Goal: Transaction & Acquisition: Book appointment/travel/reservation

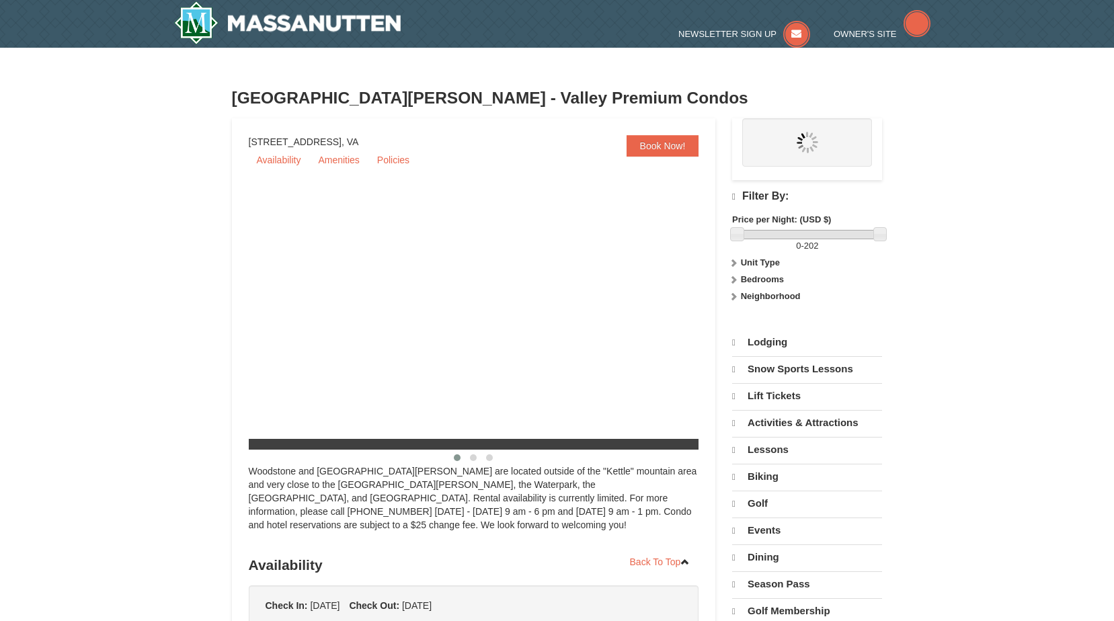
select select "9"
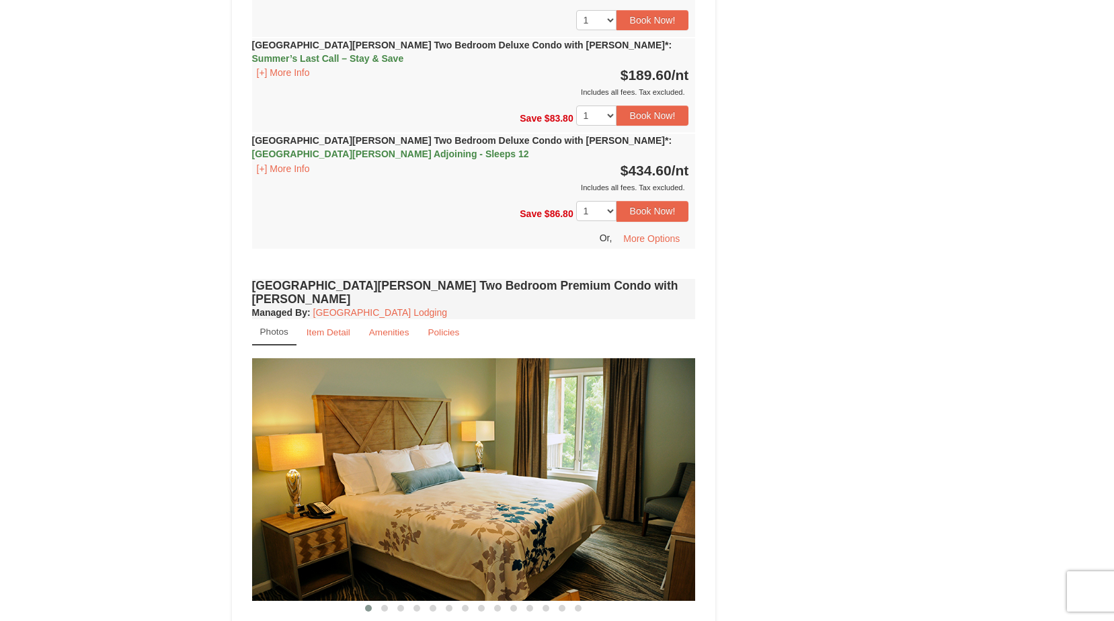
scroll to position [2822, 0]
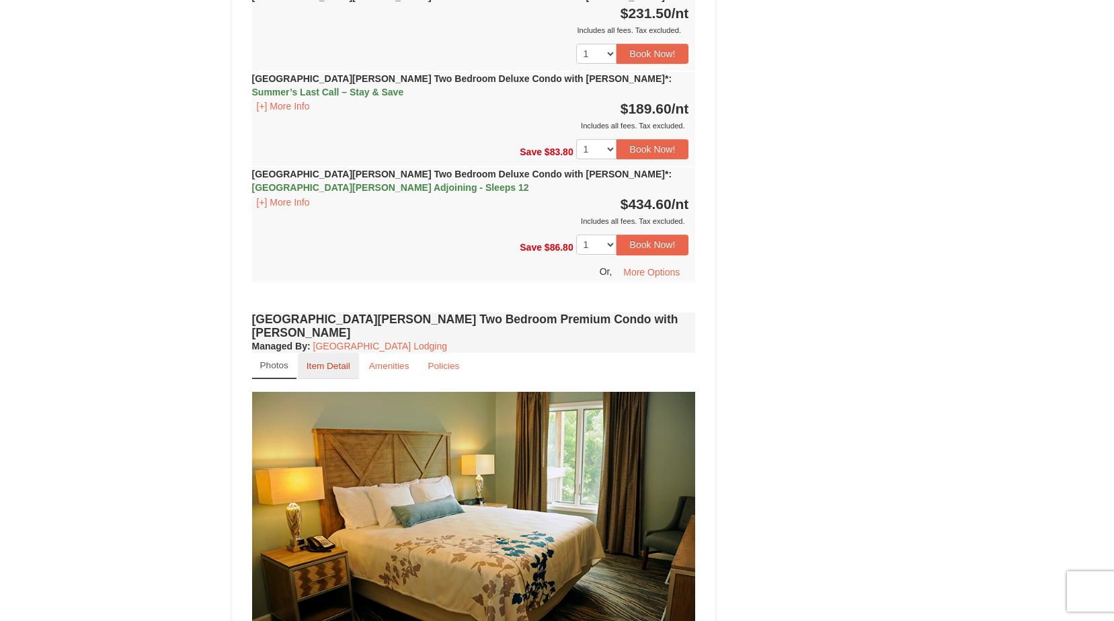
click at [327, 353] on link "Item Detail" at bounding box center [328, 366] width 61 height 26
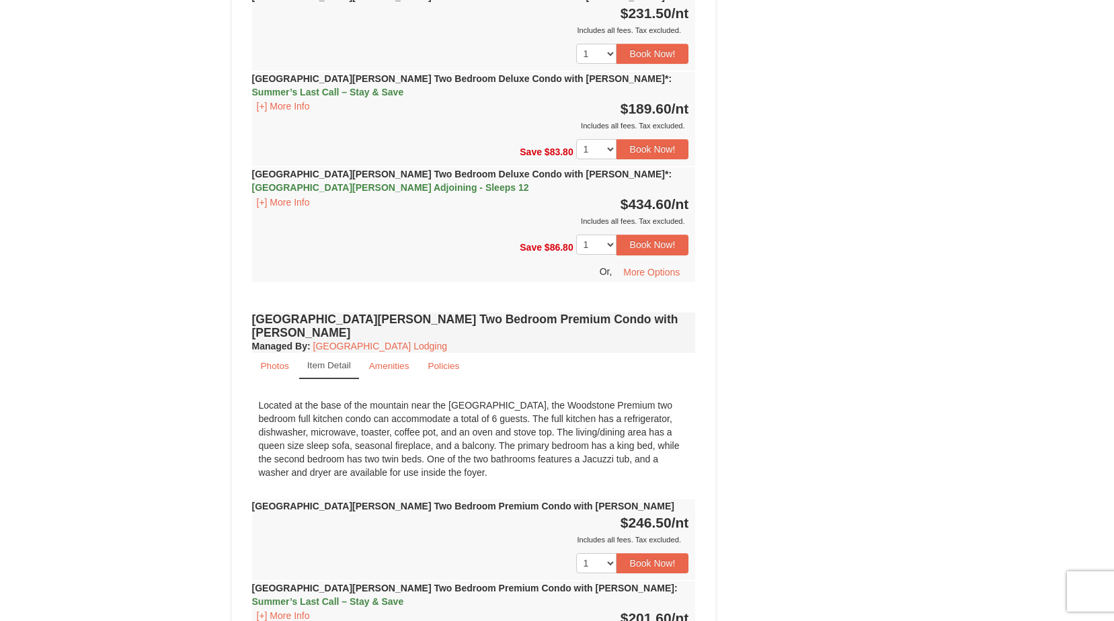
click at [327, 353] on link "Item Detail" at bounding box center [329, 366] width 60 height 26
click at [344, 341] on link "[GEOGRAPHIC_DATA] Lodging" at bounding box center [380, 346] width 134 height 11
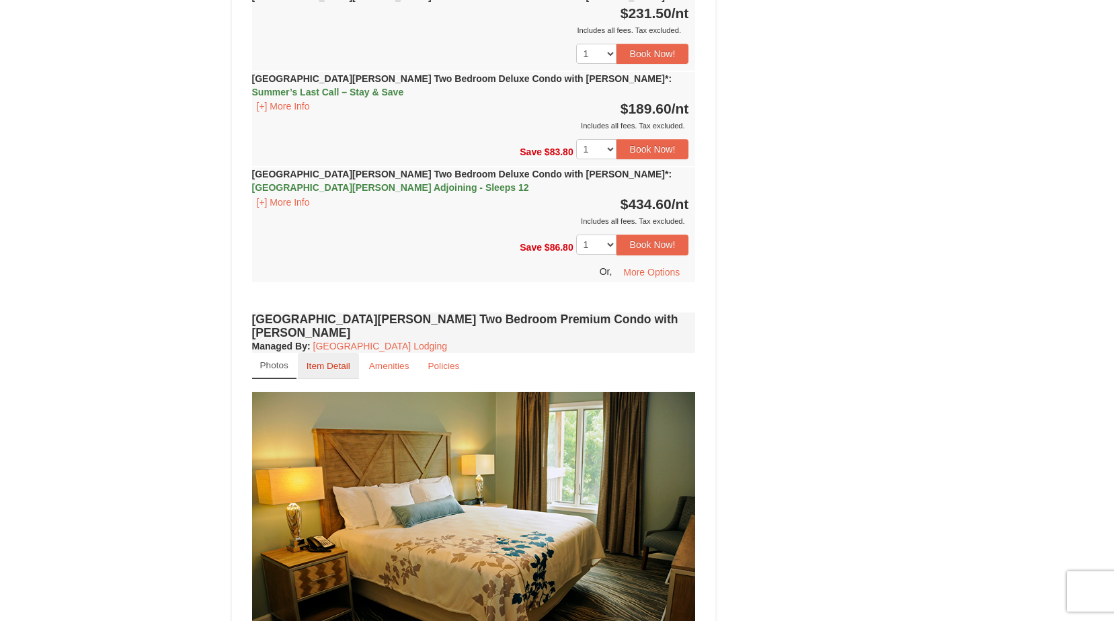
click at [334, 361] on small "Item Detail" at bounding box center [328, 366] width 44 height 10
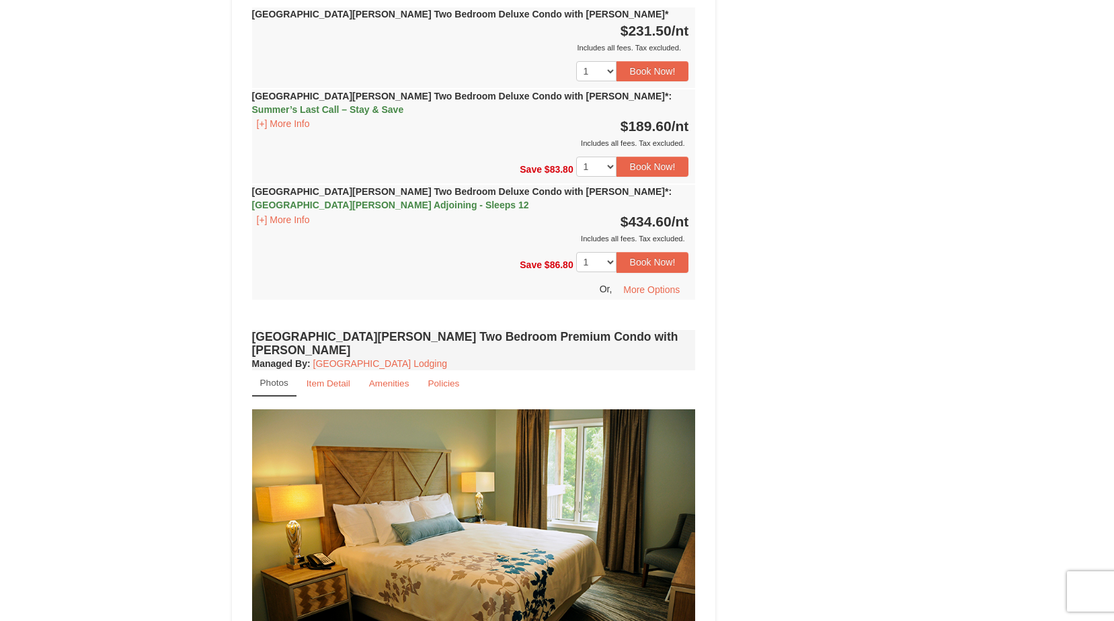
scroll to position [2822, 0]
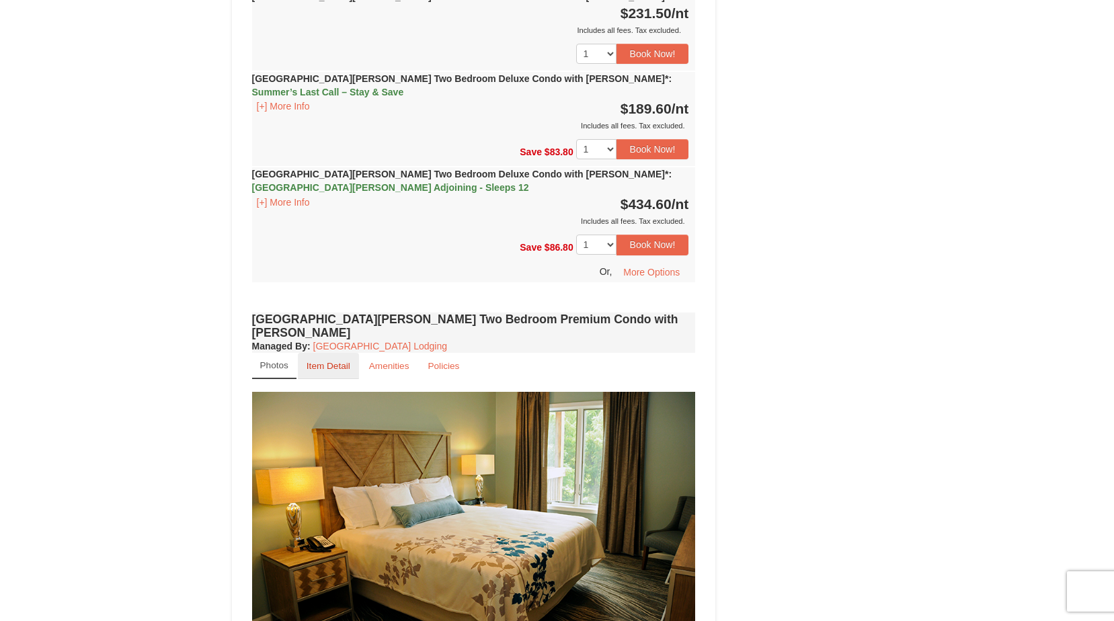
click at [327, 353] on link "Item Detail" at bounding box center [328, 366] width 61 height 26
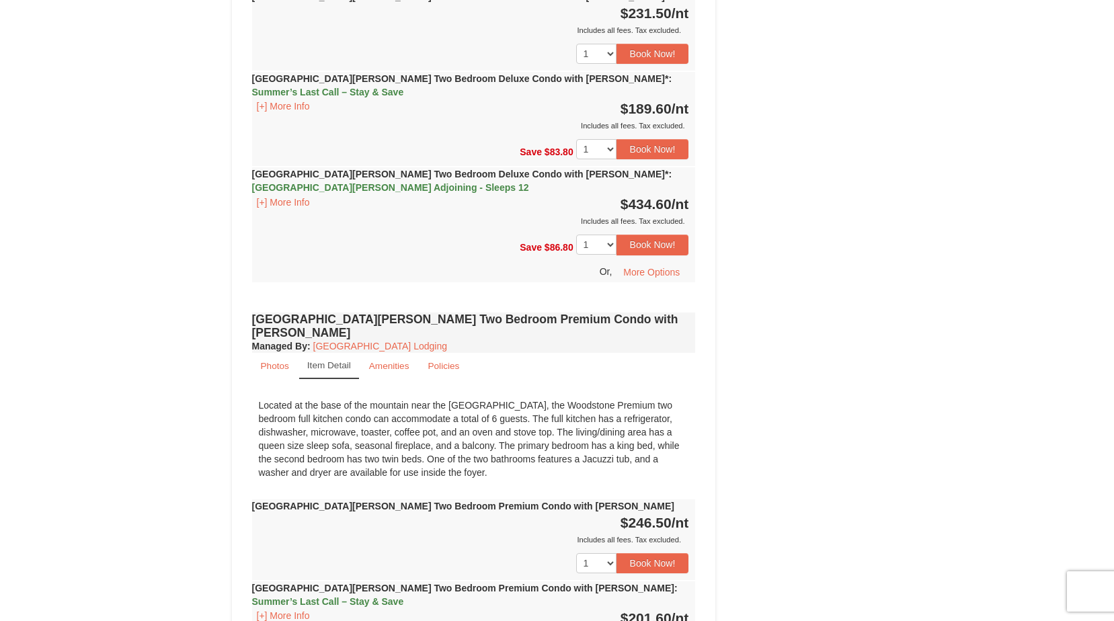
click at [327, 353] on link "Item Detail" at bounding box center [329, 366] width 60 height 26
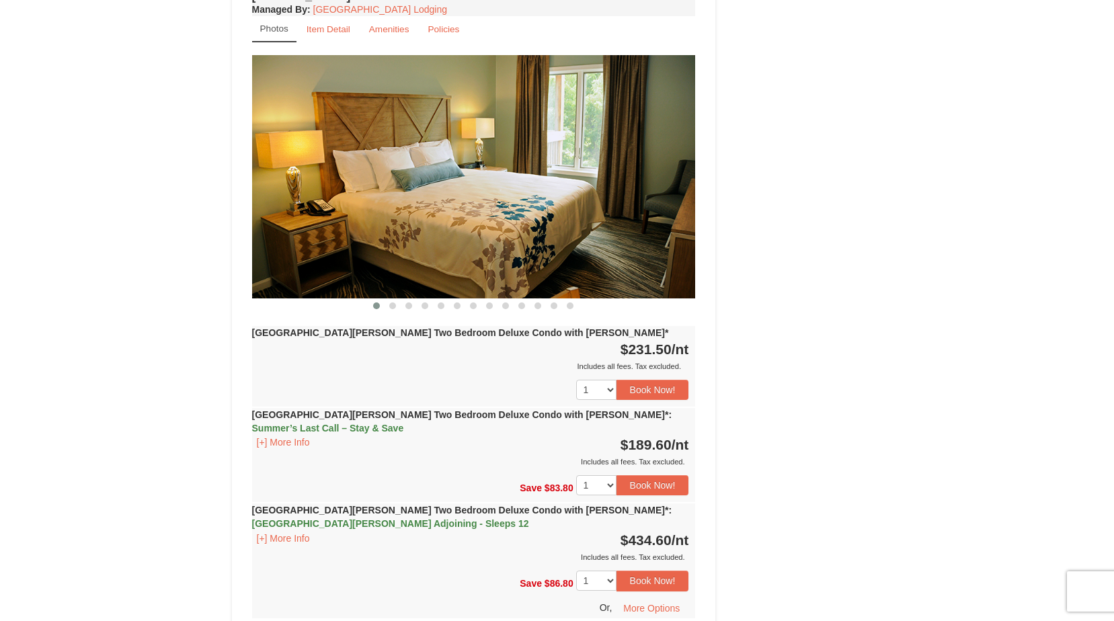
scroll to position [2217, 0]
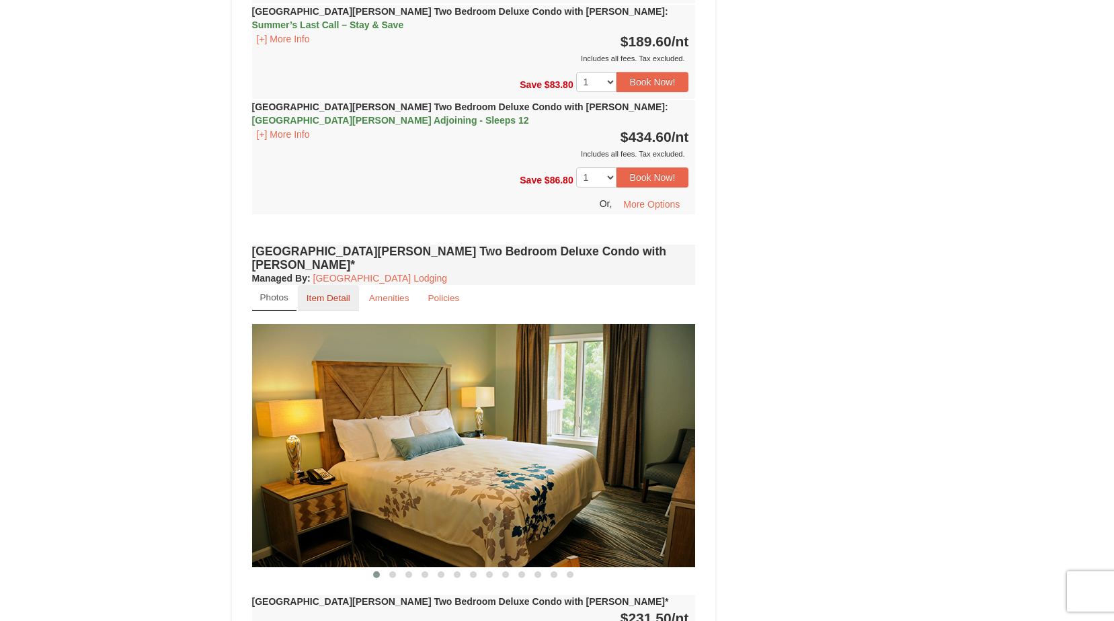
click at [316, 293] on small "Item Detail" at bounding box center [328, 298] width 44 height 10
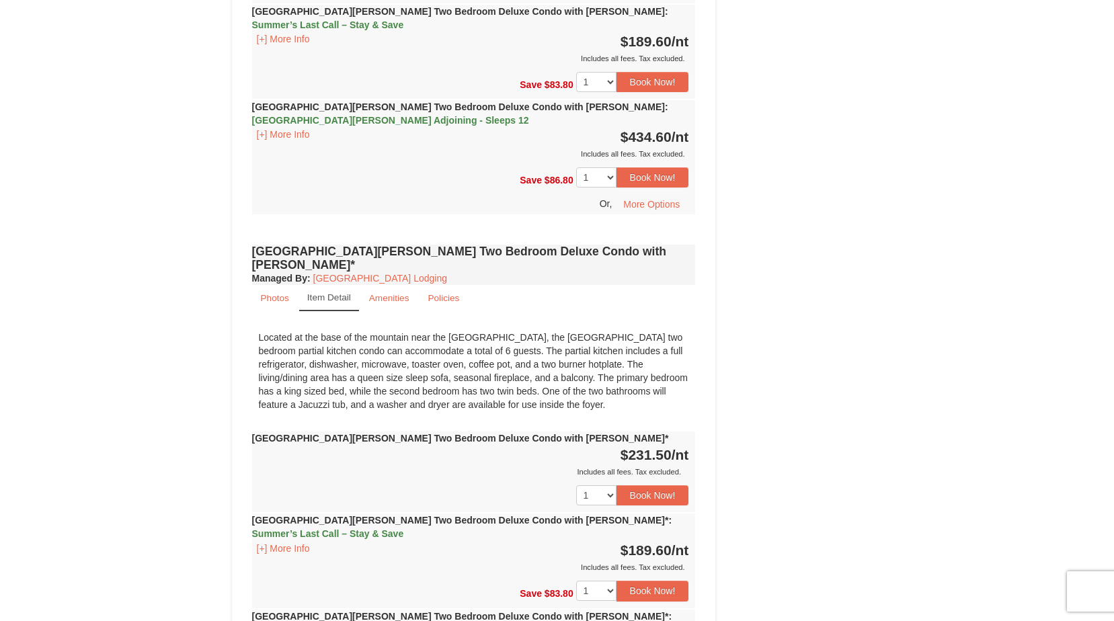
click at [316, 292] on small "Item Detail" at bounding box center [329, 297] width 44 height 10
click at [335, 292] on small "Item Detail" at bounding box center [329, 297] width 44 height 10
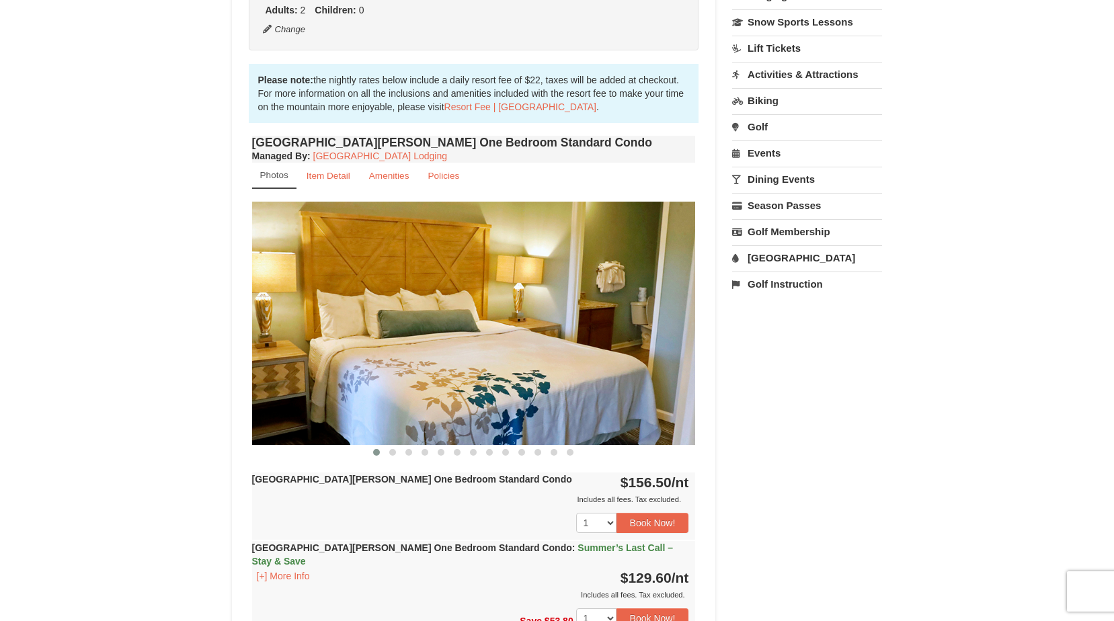
scroll to position [0, 0]
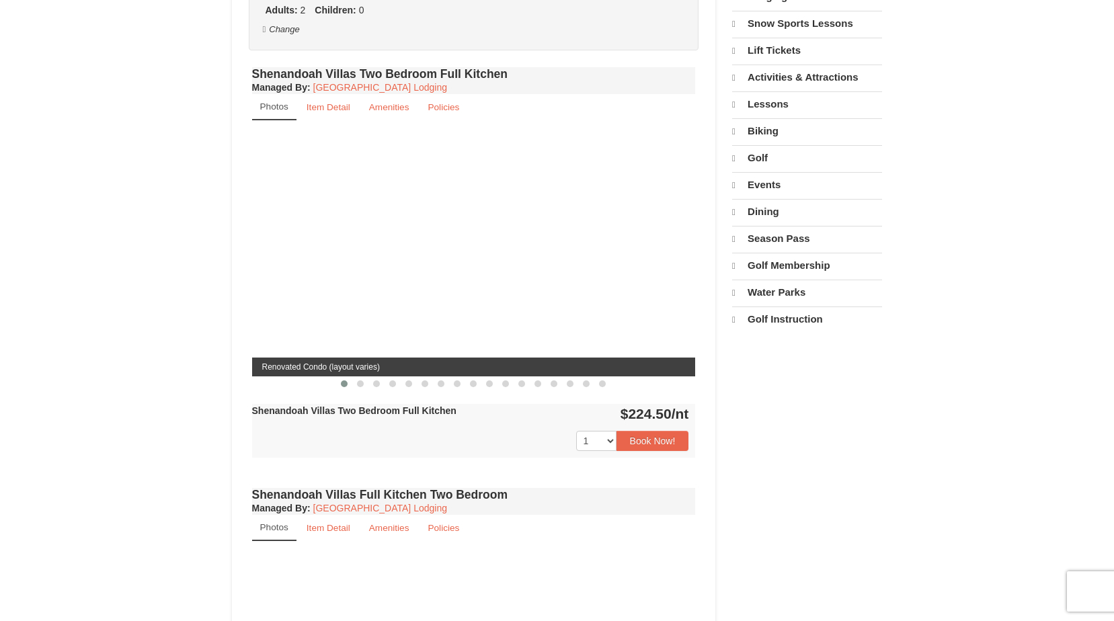
select select "9"
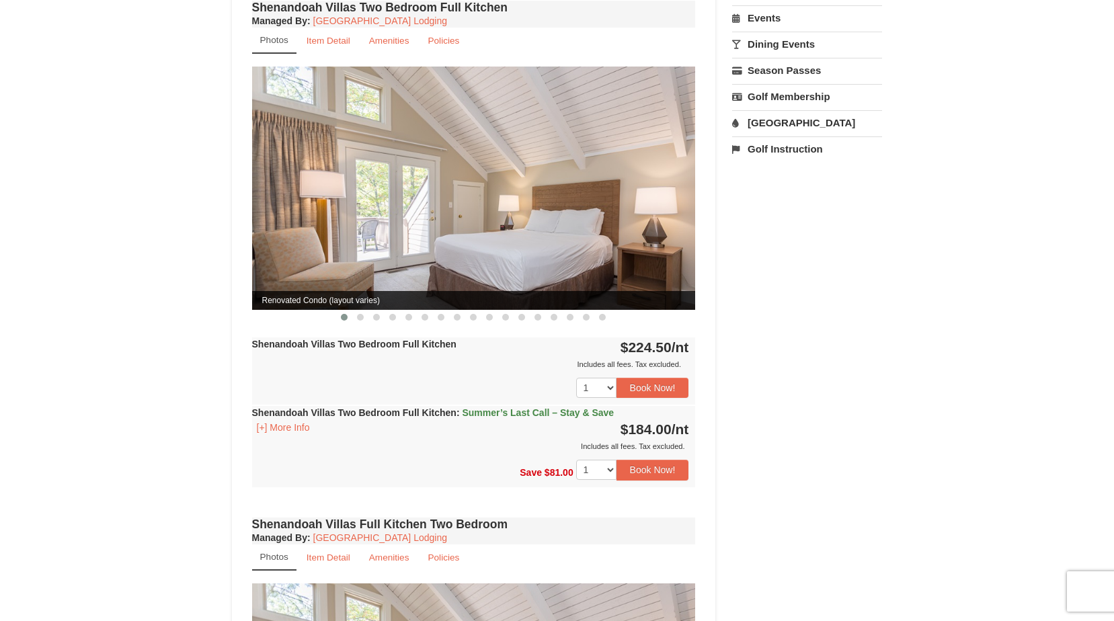
scroll to position [269, 0]
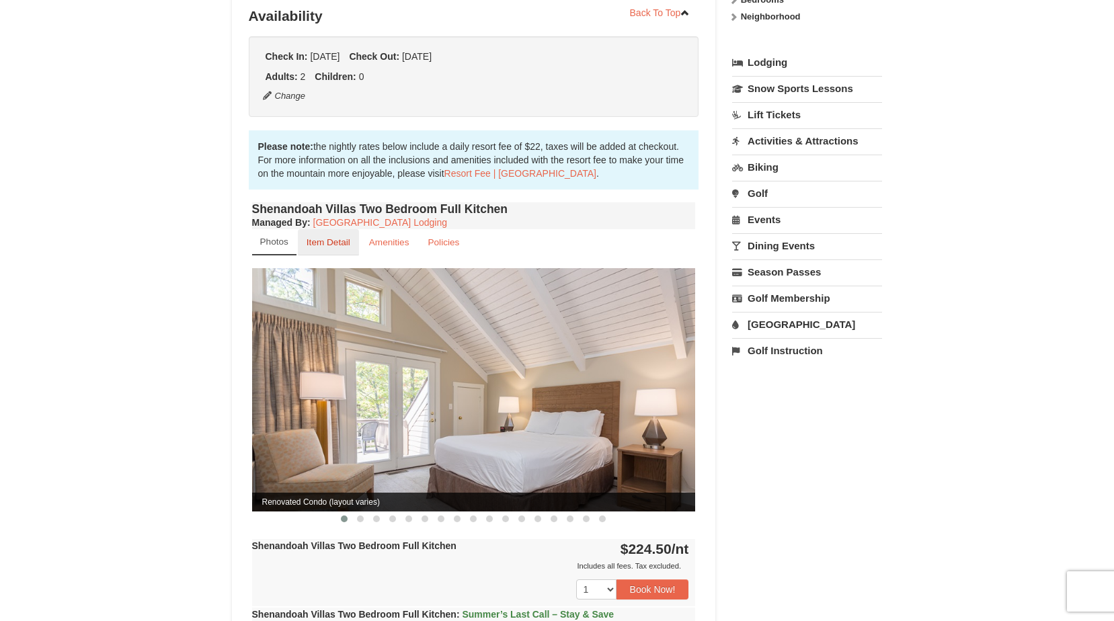
click at [328, 237] on small "Item Detail" at bounding box center [328, 242] width 44 height 10
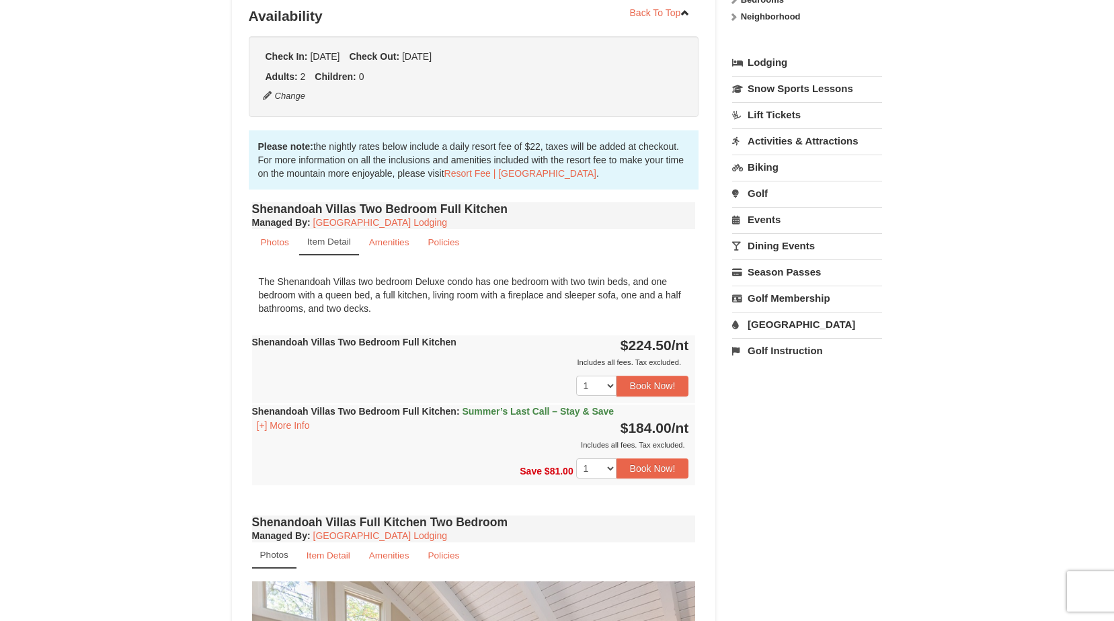
click at [328, 237] on small "Item Detail" at bounding box center [329, 242] width 44 height 10
click at [329, 237] on small "Item Detail" at bounding box center [329, 242] width 44 height 10
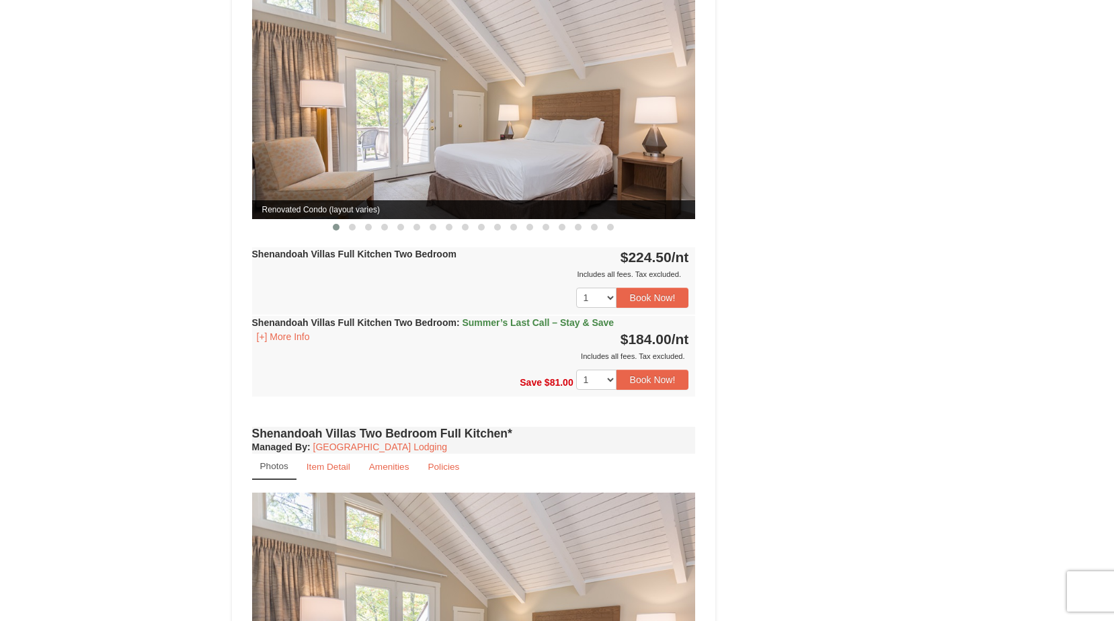
scroll to position [1142, 0]
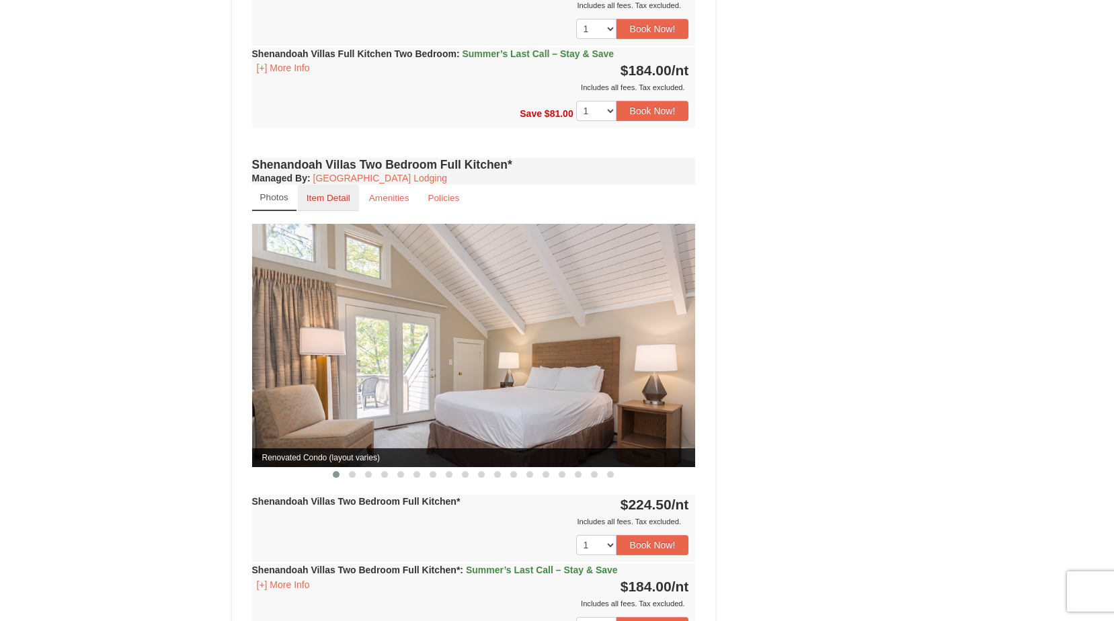
click at [347, 193] on small "Item Detail" at bounding box center [328, 198] width 44 height 10
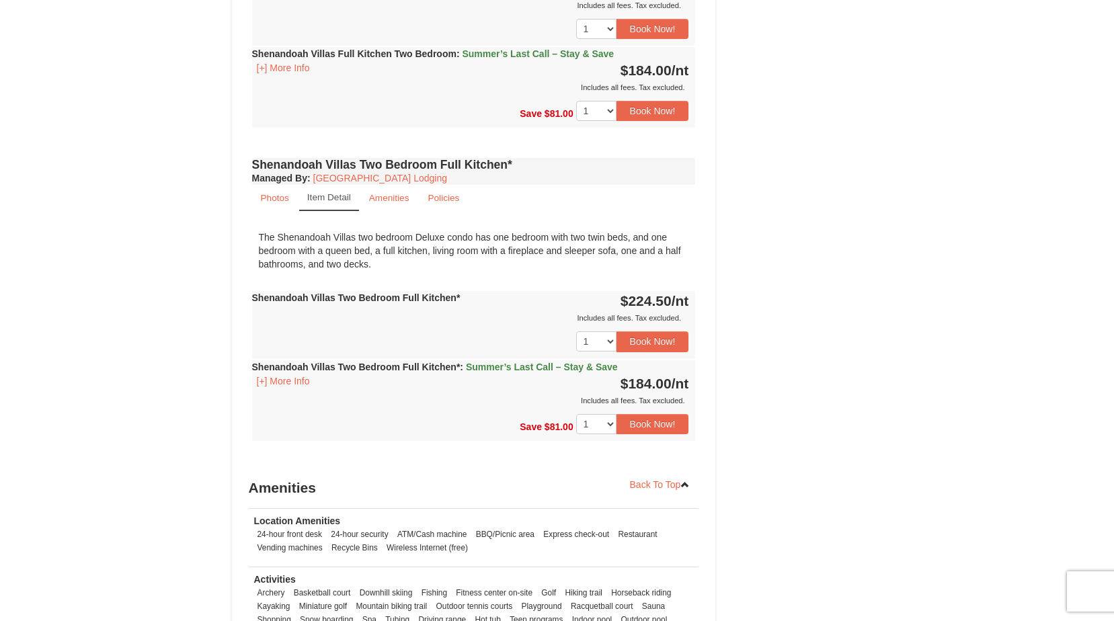
click at [347, 192] on small "Item Detail" at bounding box center [329, 197] width 44 height 10
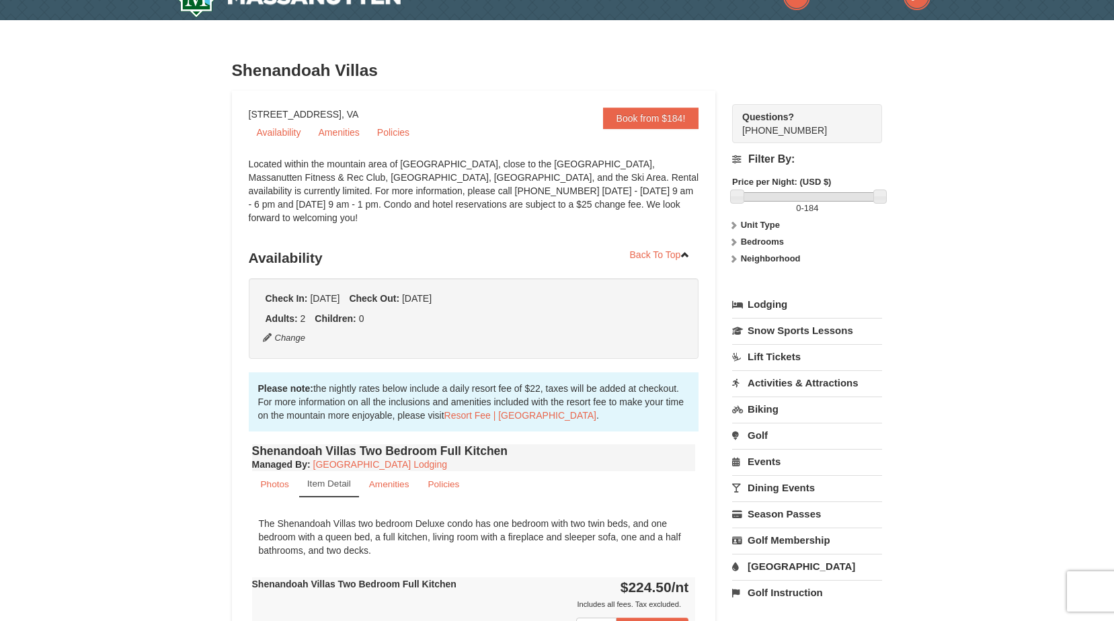
scroll to position [67, 0]
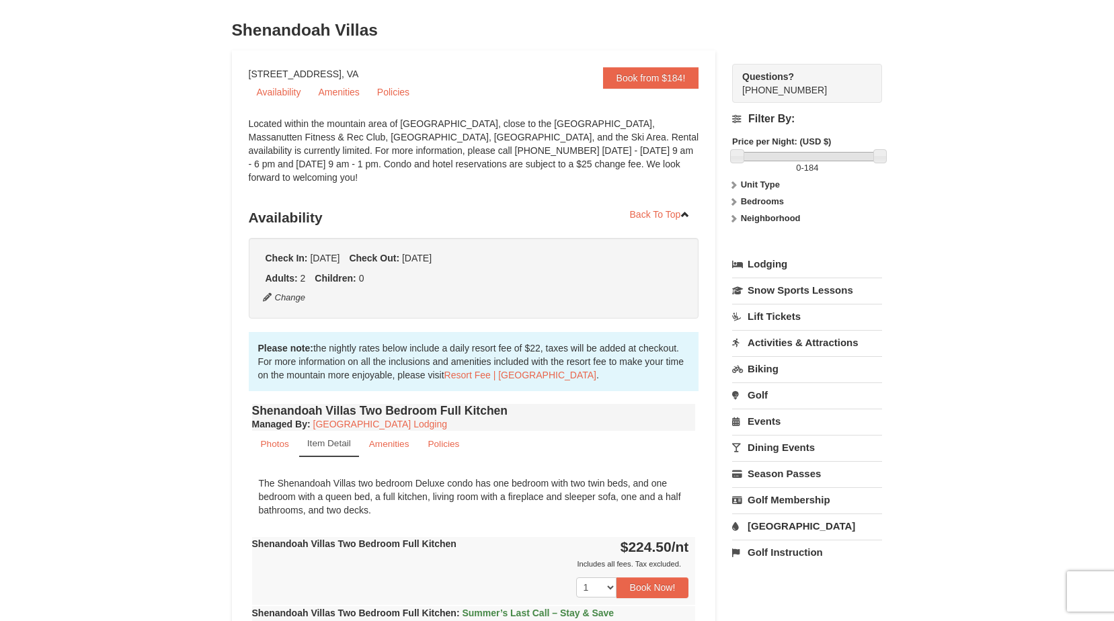
click at [325, 438] on small "Item Detail" at bounding box center [329, 443] width 44 height 10
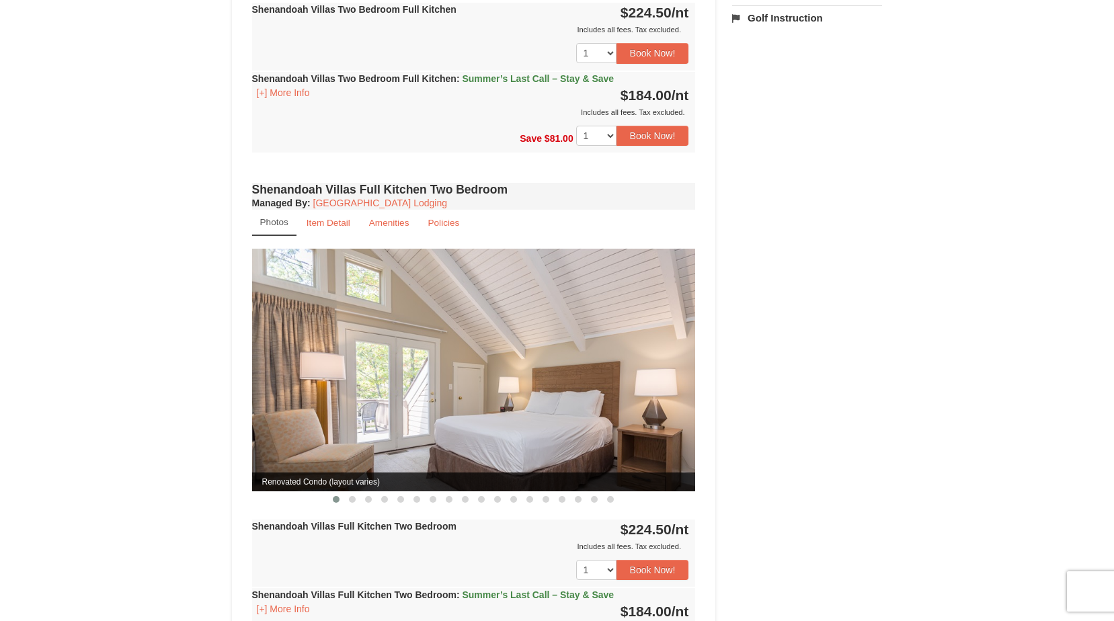
scroll to position [605, 0]
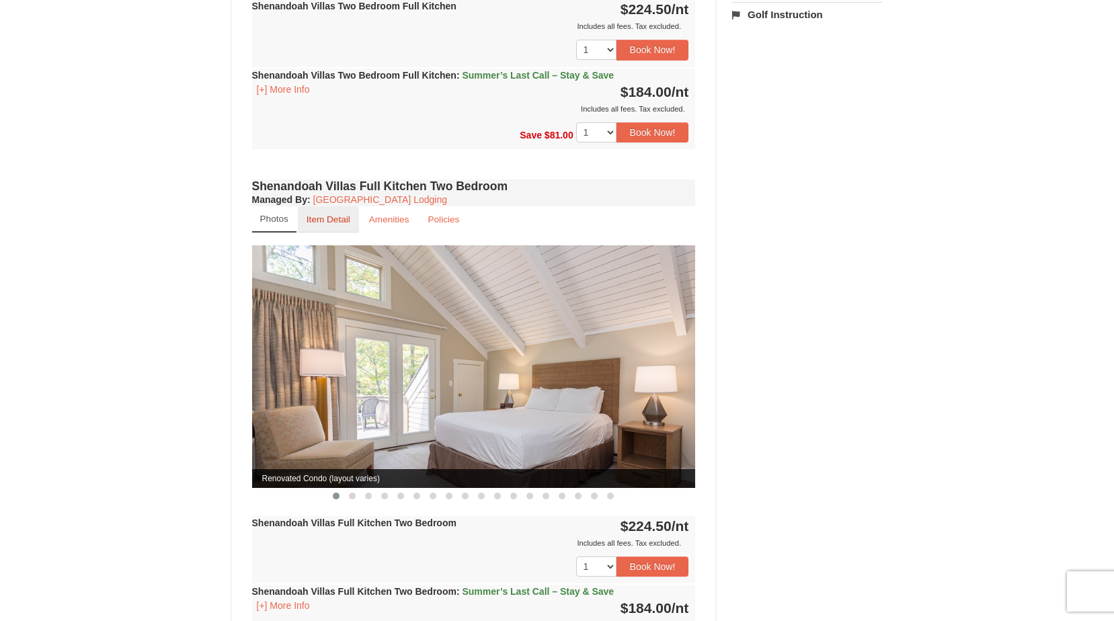
click at [318, 214] on small "Item Detail" at bounding box center [328, 219] width 44 height 10
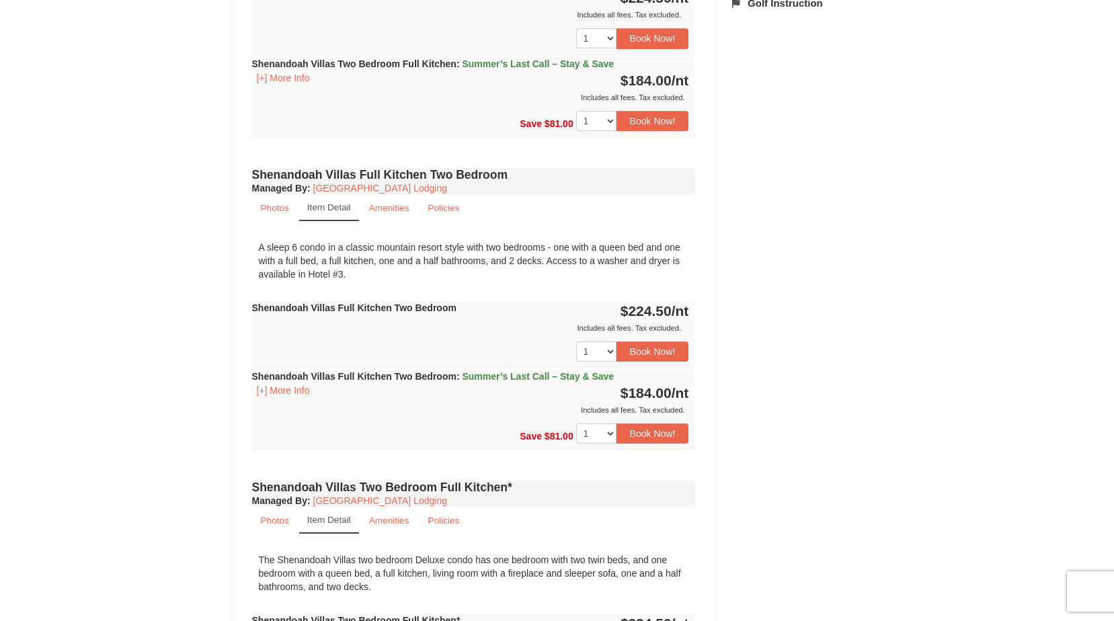
scroll to position [672, 0]
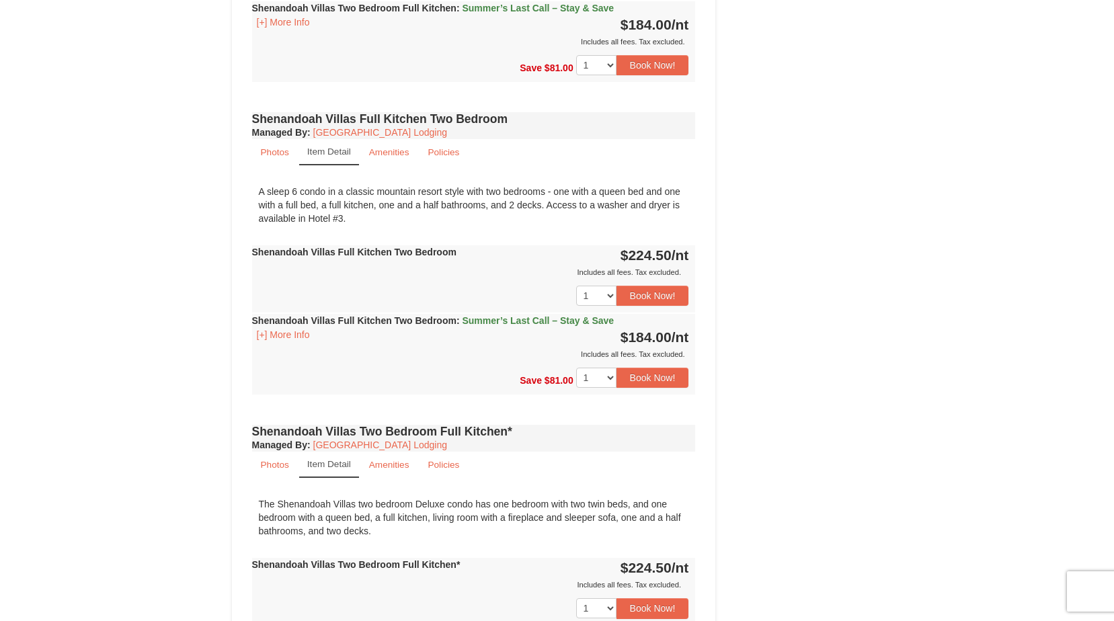
click at [333, 143] on link "Item Detail" at bounding box center [329, 152] width 60 height 26
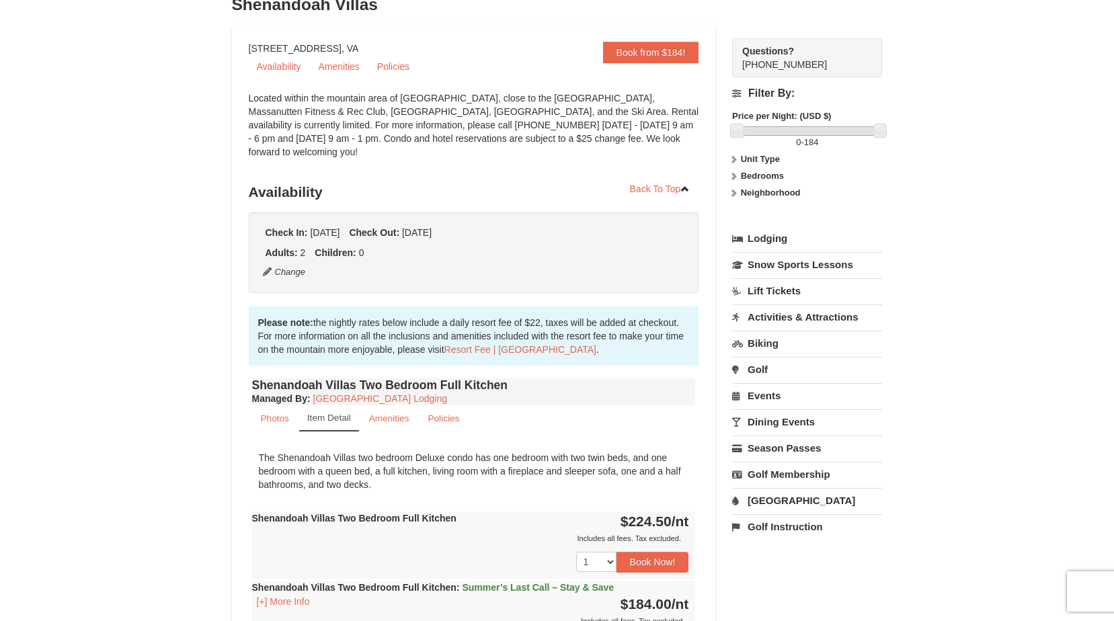
scroll to position [202, 0]
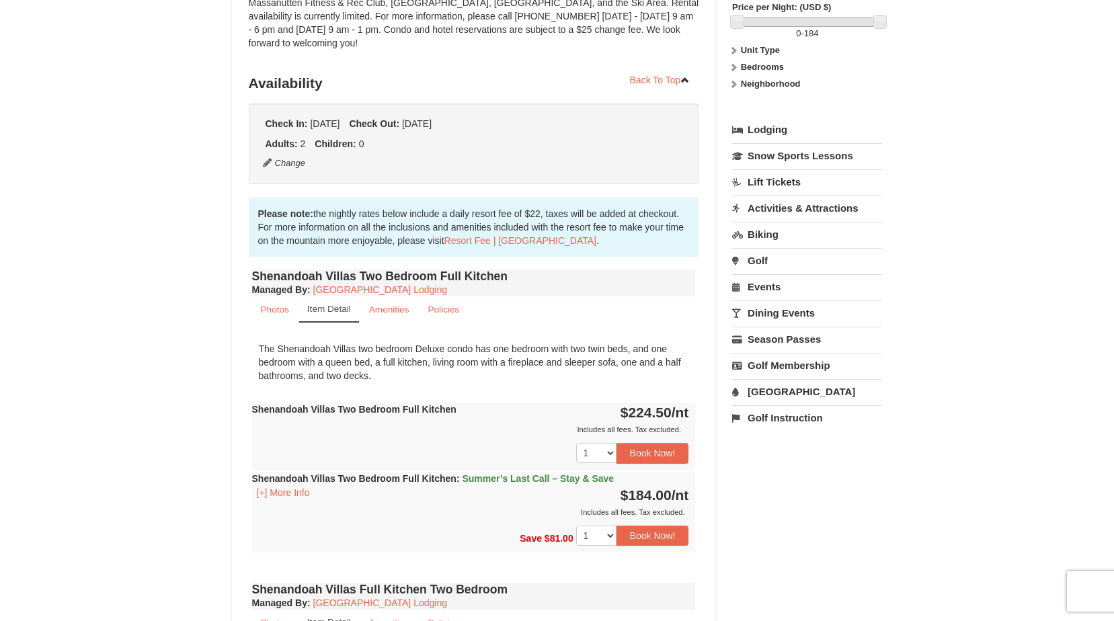
click at [343, 304] on small "Item Detail" at bounding box center [329, 309] width 44 height 10
click at [330, 304] on small "Item Detail" at bounding box center [329, 309] width 44 height 10
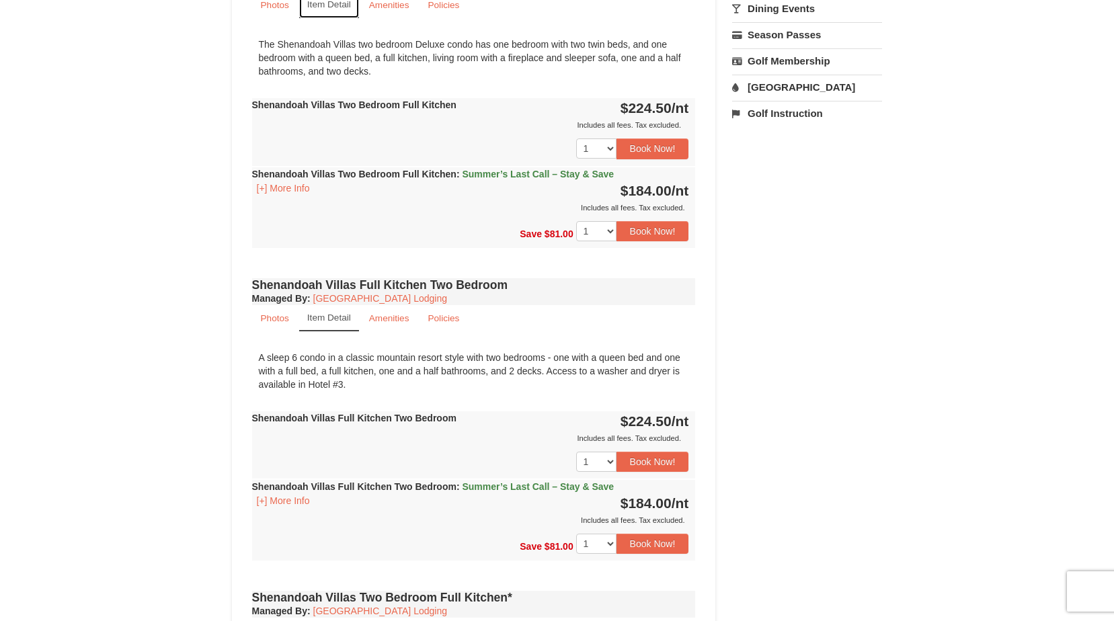
scroll to position [538, 0]
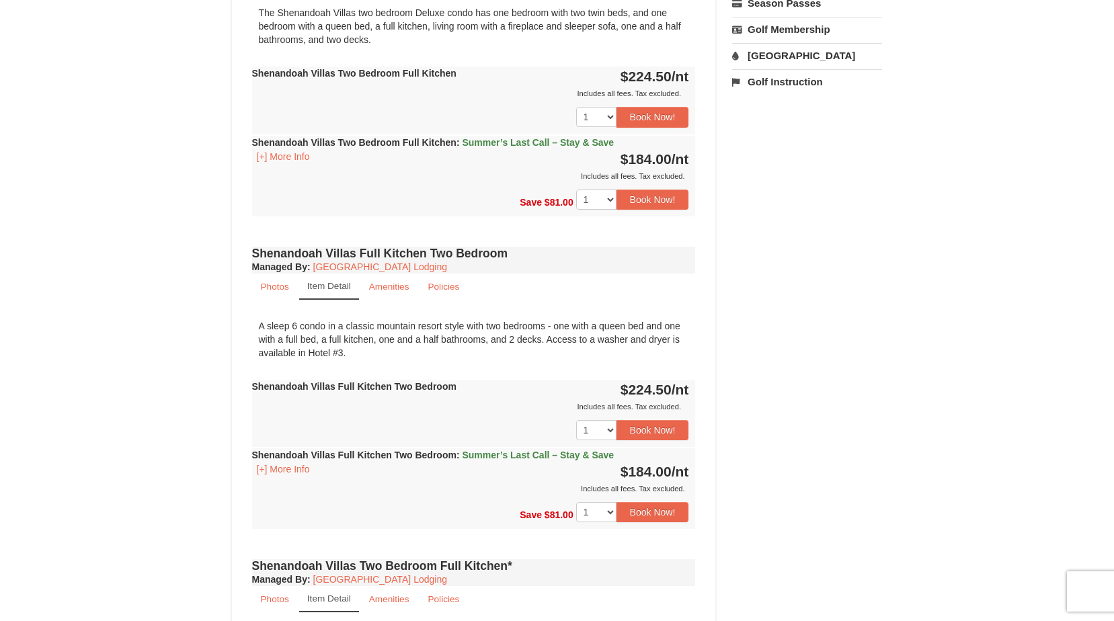
click at [338, 281] on small "Item Detail" at bounding box center [329, 286] width 44 height 10
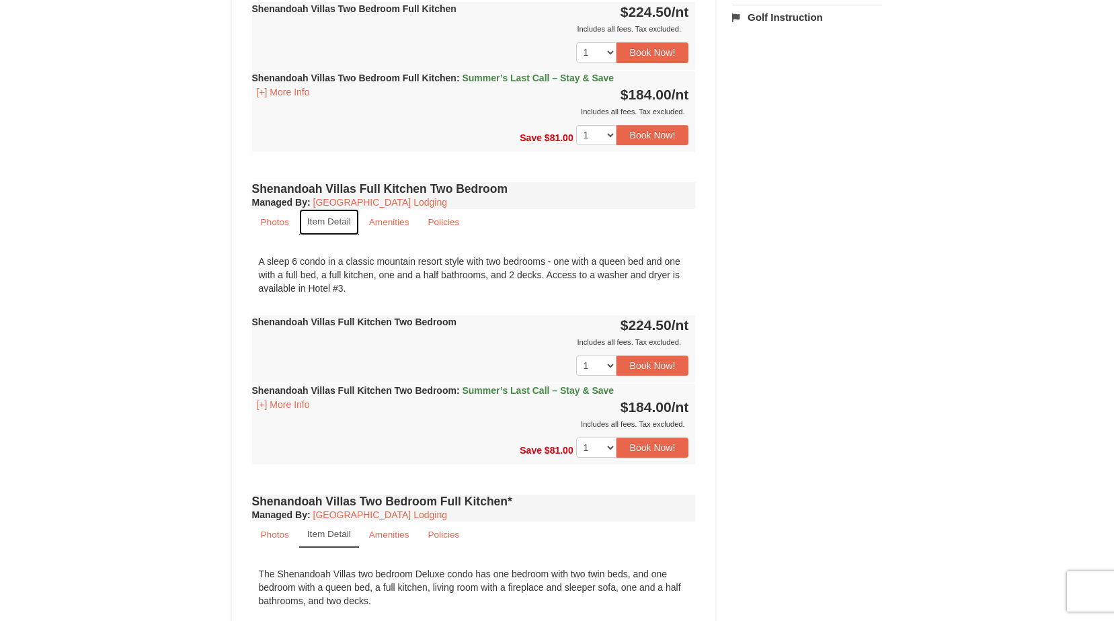
scroll to position [739, 0]
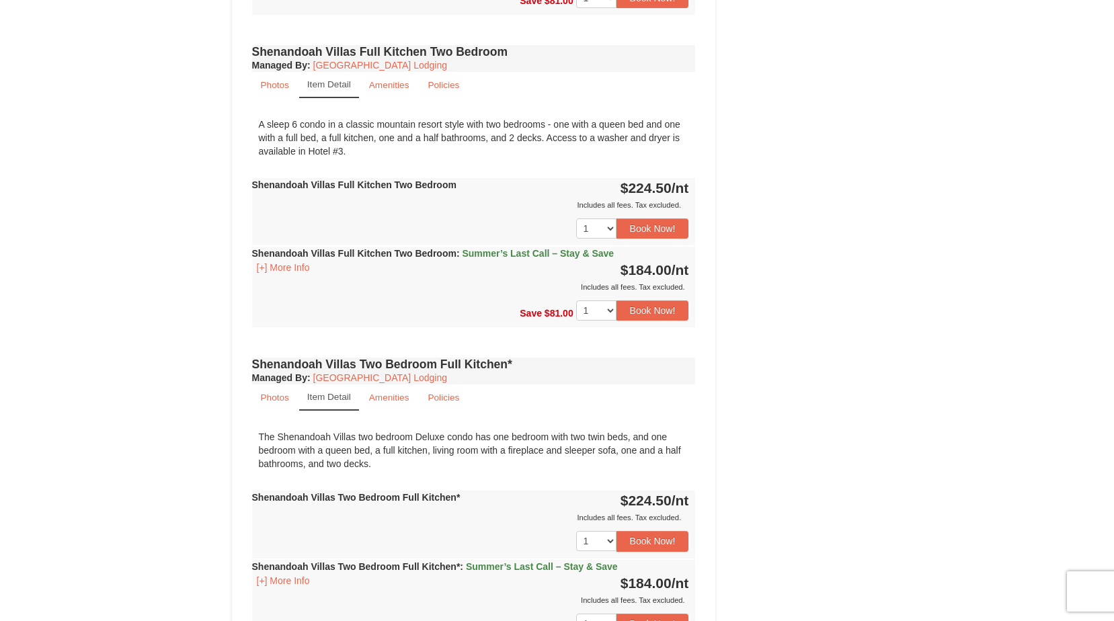
click at [323, 389] on link "Item Detail" at bounding box center [329, 397] width 60 height 26
click at [333, 389] on link "Item Detail" at bounding box center [329, 397] width 60 height 26
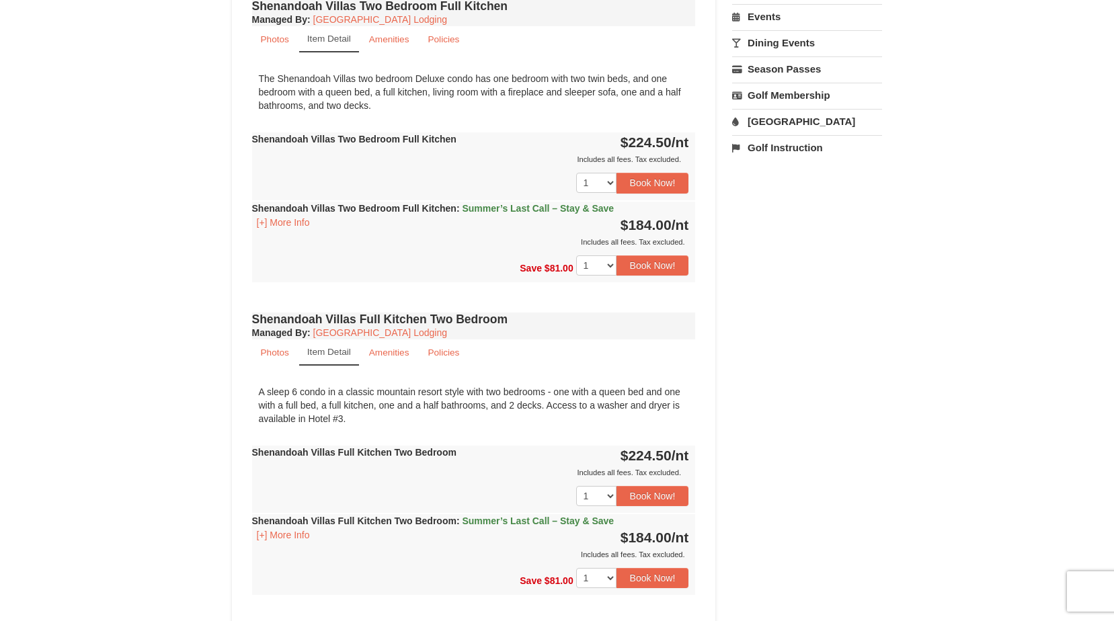
scroll to position [470, 0]
click at [345, 348] on small "Item Detail" at bounding box center [329, 353] width 44 height 10
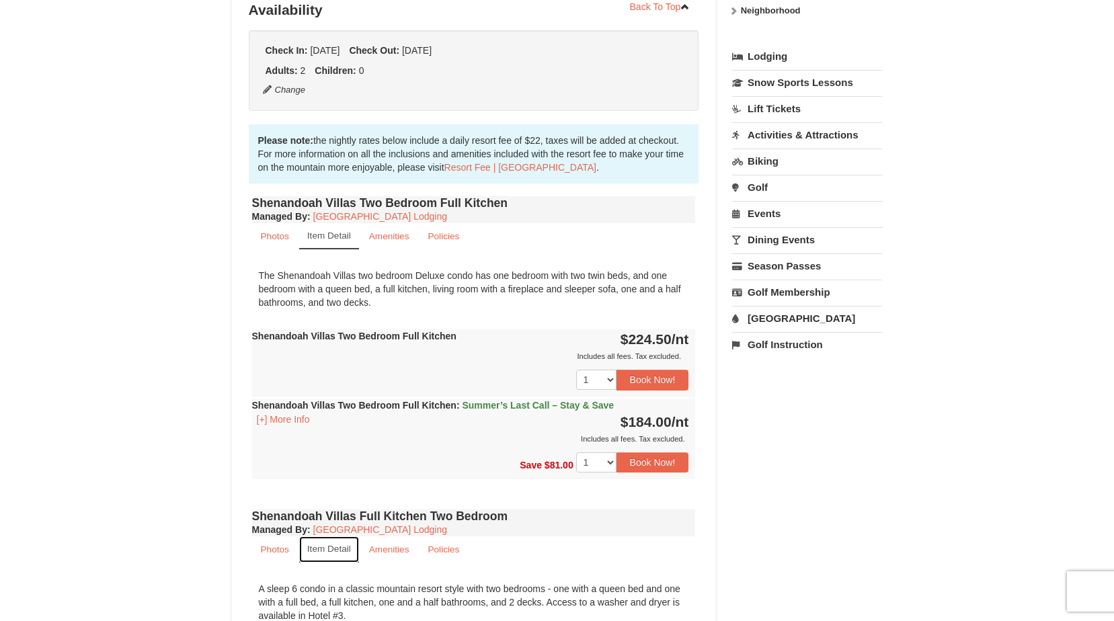
scroll to position [202, 0]
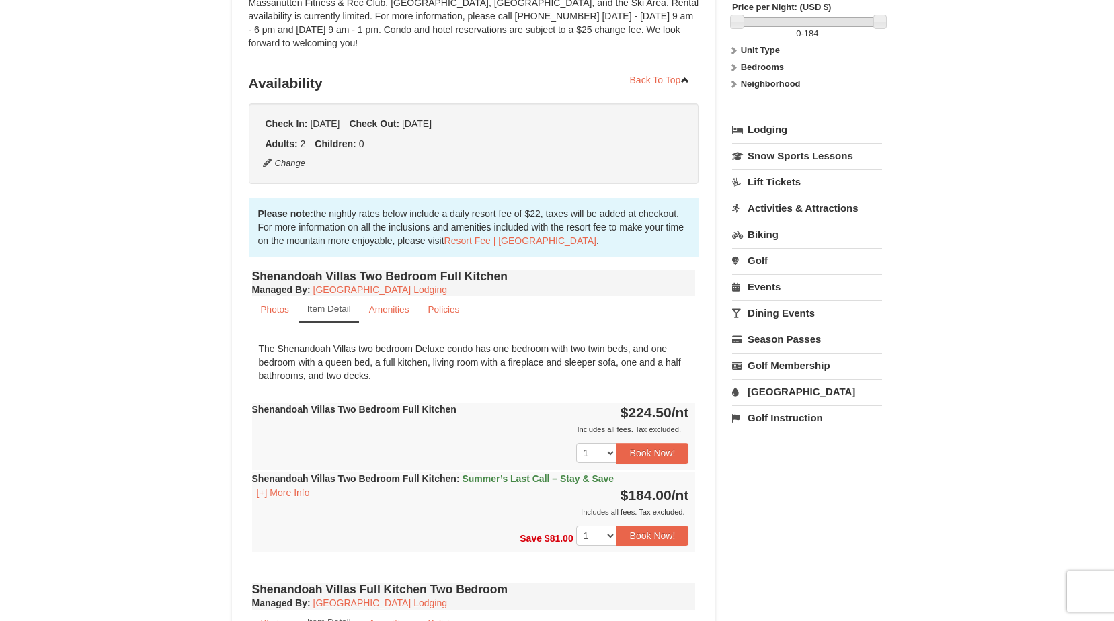
click at [337, 304] on small "Item Detail" at bounding box center [329, 309] width 44 height 10
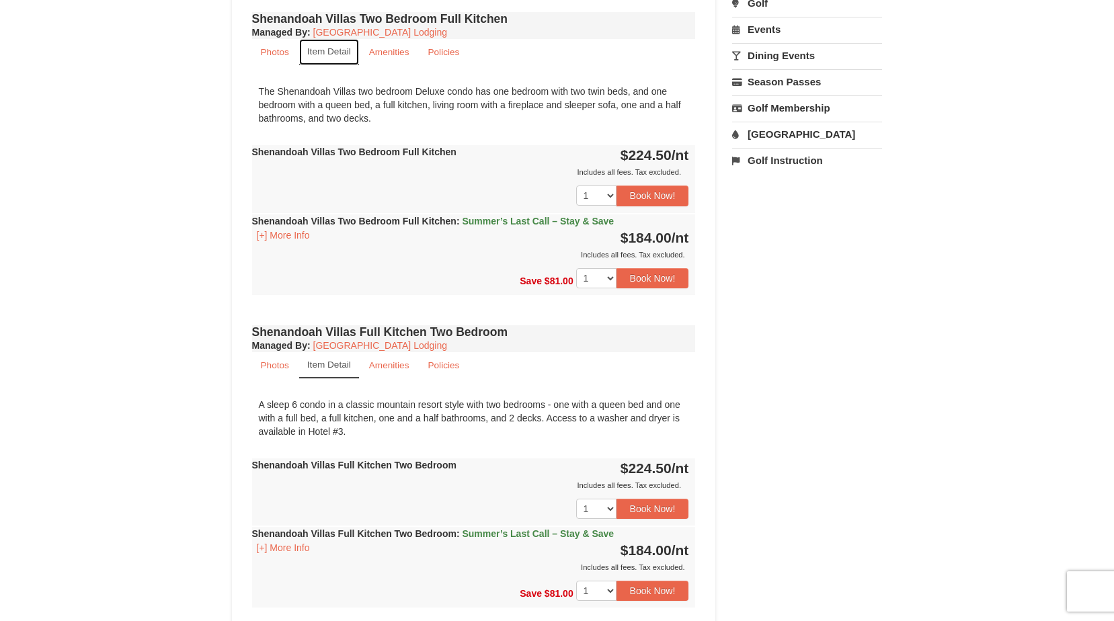
scroll to position [336, 0]
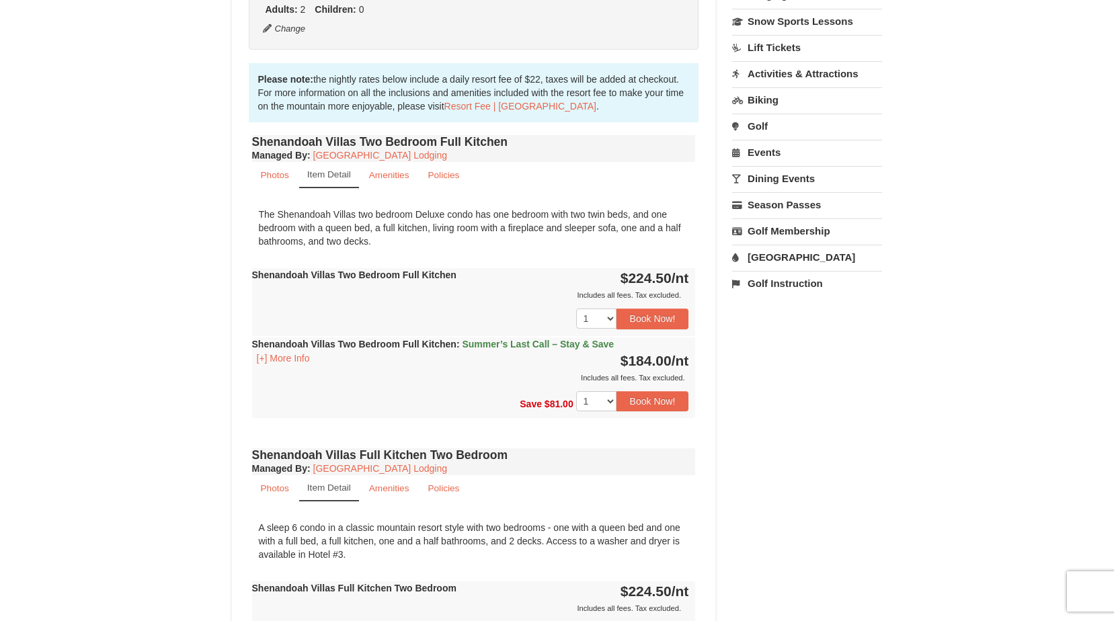
click at [328, 169] on small "Item Detail" at bounding box center [329, 174] width 44 height 10
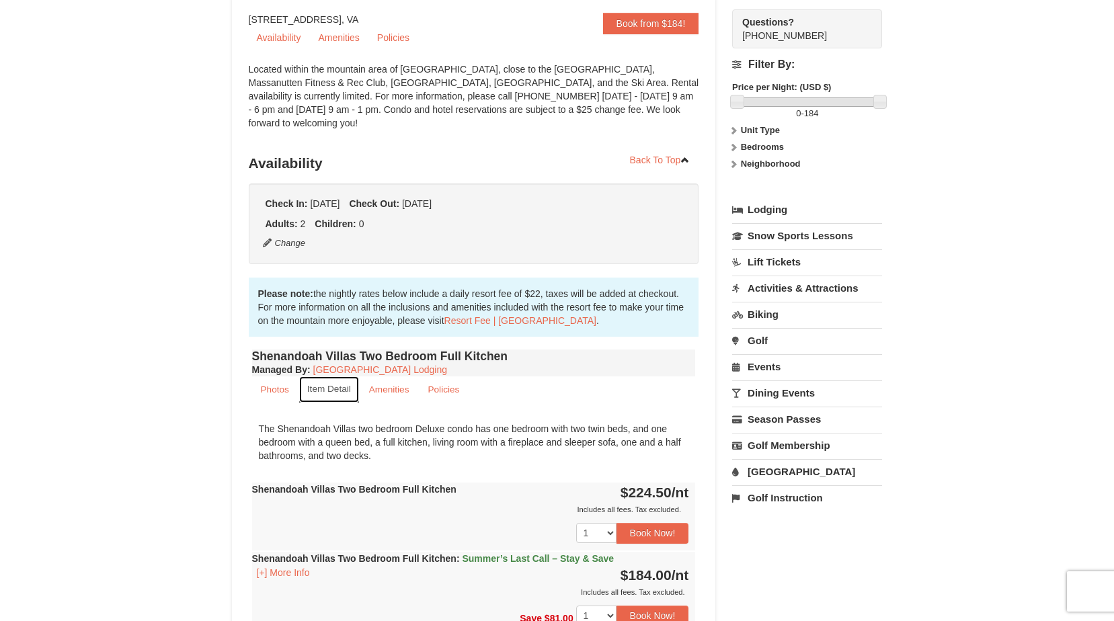
scroll to position [0, 0]
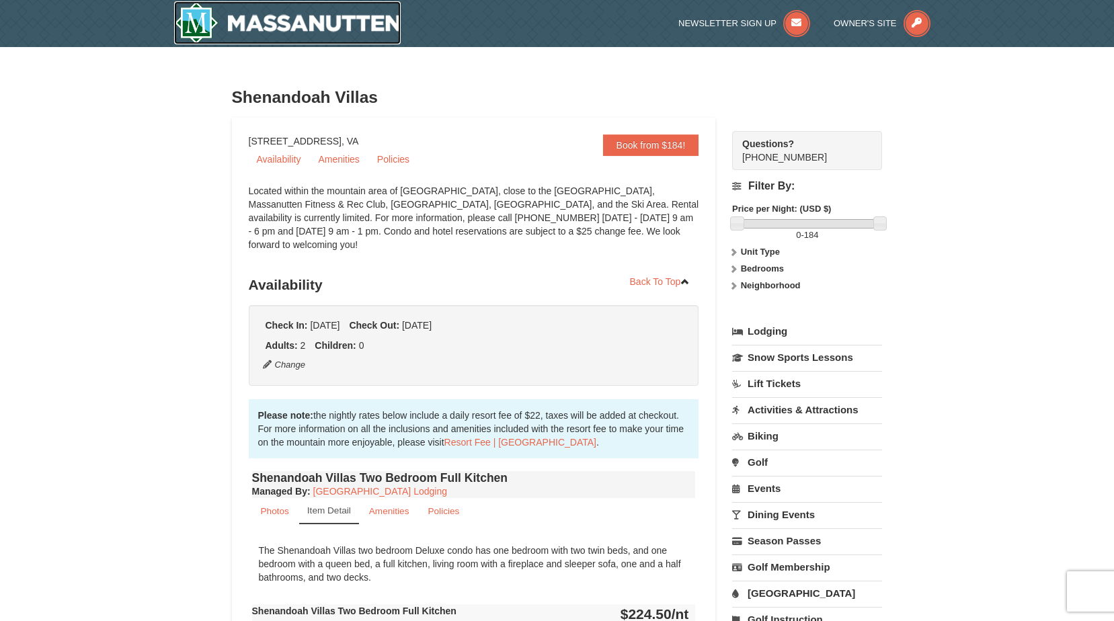
click at [204, 25] on img at bounding box center [287, 22] width 227 height 43
